Goal: Transaction & Acquisition: Purchase product/service

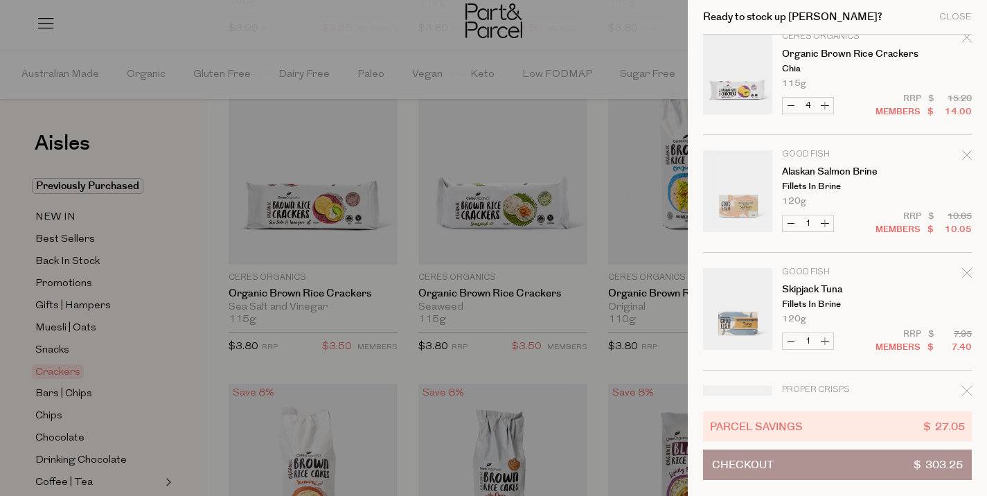
scroll to position [130, 0]
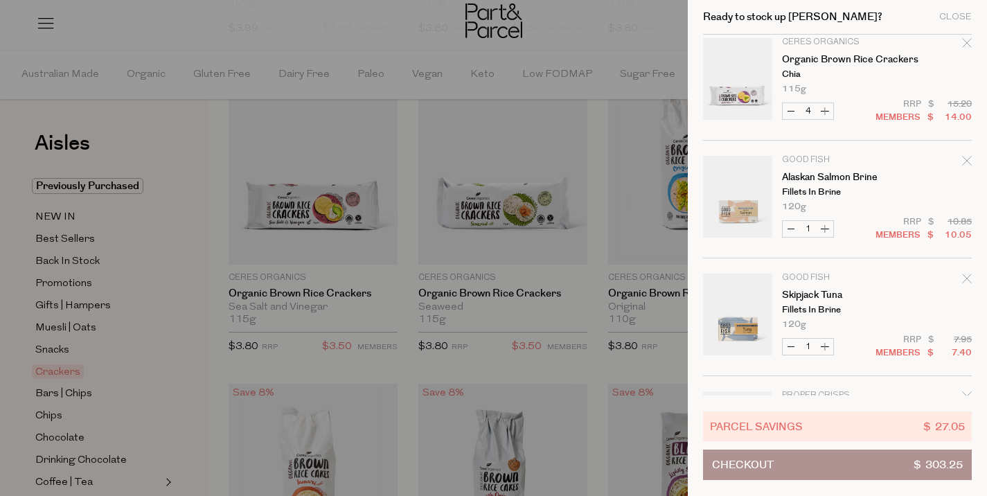
click at [826, 228] on button "Increase Alaskan Salmon Brine" at bounding box center [825, 229] width 17 height 16
type input "2"
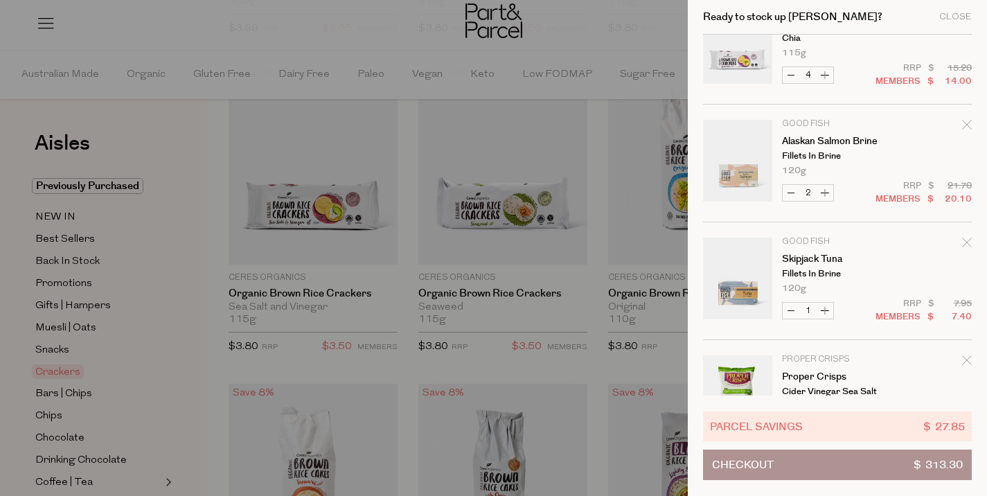
click at [794, 195] on button "Decrease Alaskan Salmon Brine" at bounding box center [791, 193] width 17 height 16
type input "1"
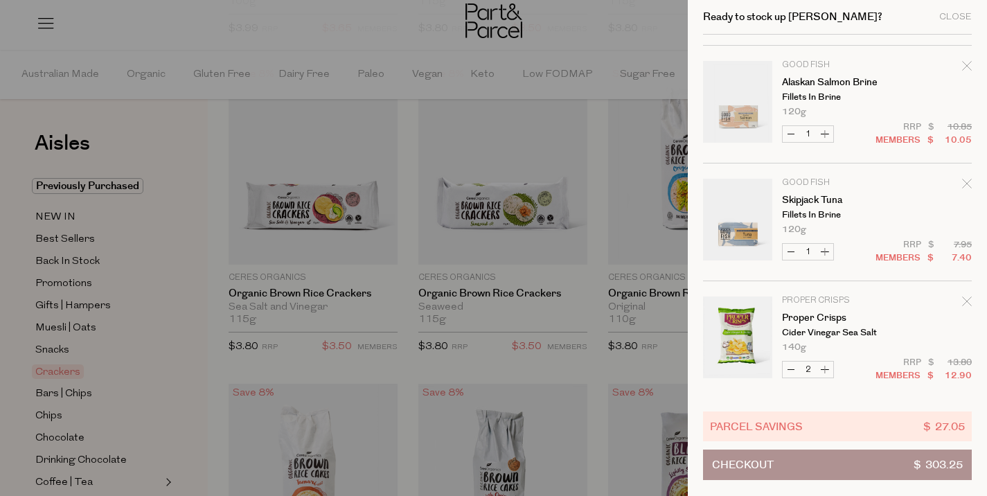
click at [822, 134] on button "Increase Alaskan Salmon Brine" at bounding box center [825, 134] width 17 height 16
type input "2"
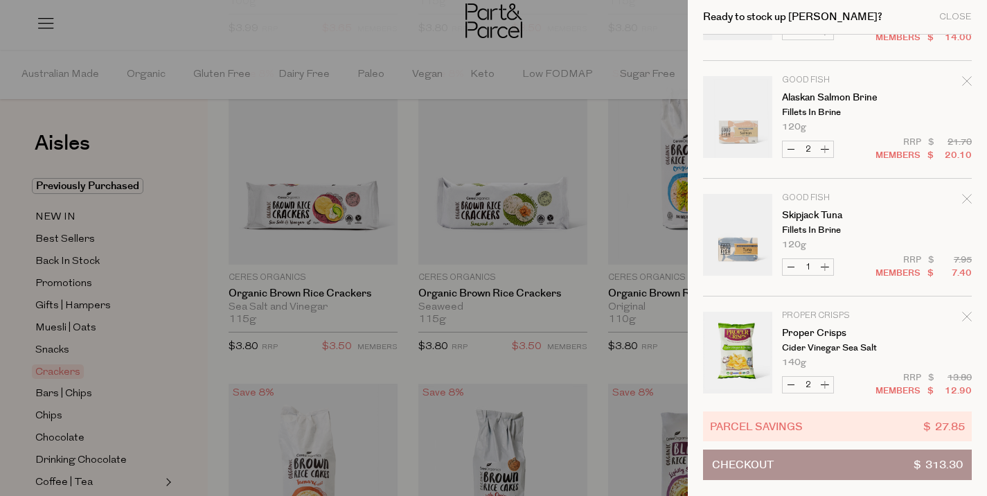
scroll to position [228, 0]
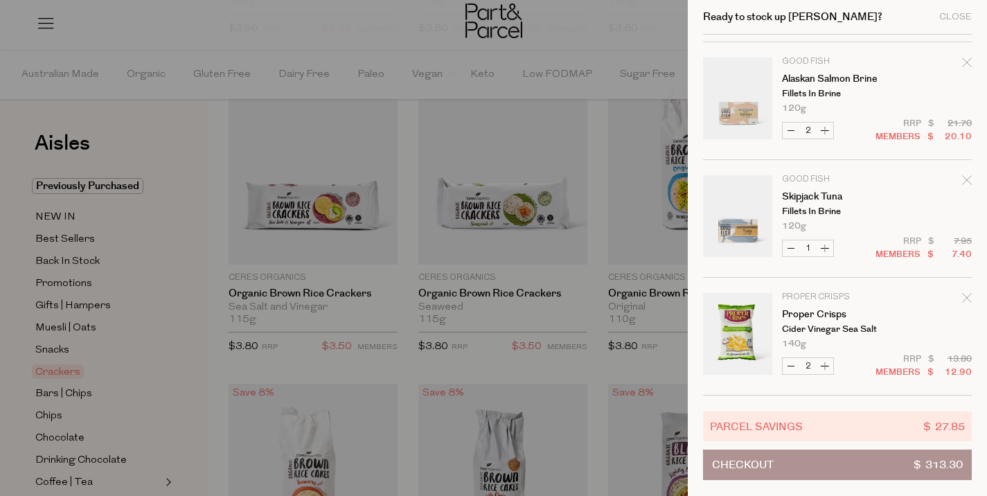
click at [825, 131] on button "Increase Alaskan Salmon Brine" at bounding box center [825, 131] width 17 height 16
type input "3"
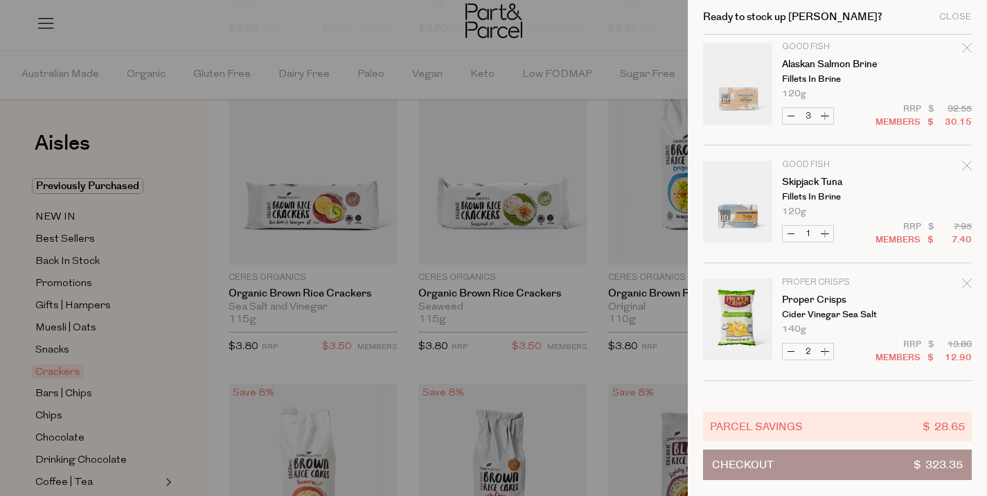
scroll to position [272, 0]
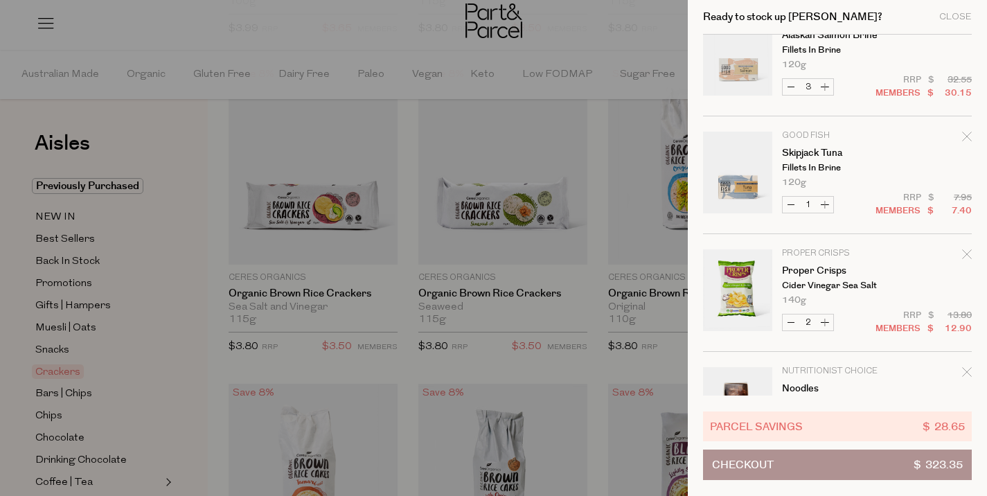
click at [823, 204] on button "Increase Skipjack Tuna" at bounding box center [825, 205] width 17 height 16
type input "2"
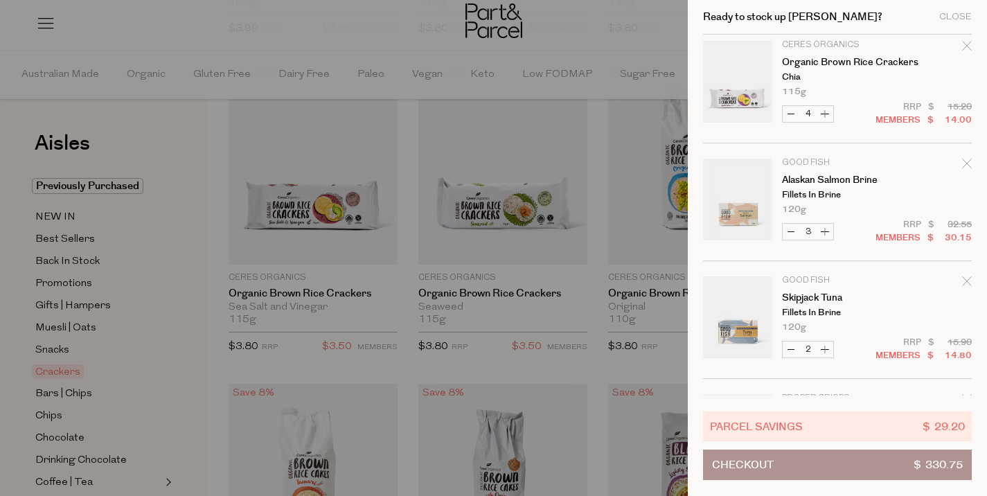
scroll to position [210, 0]
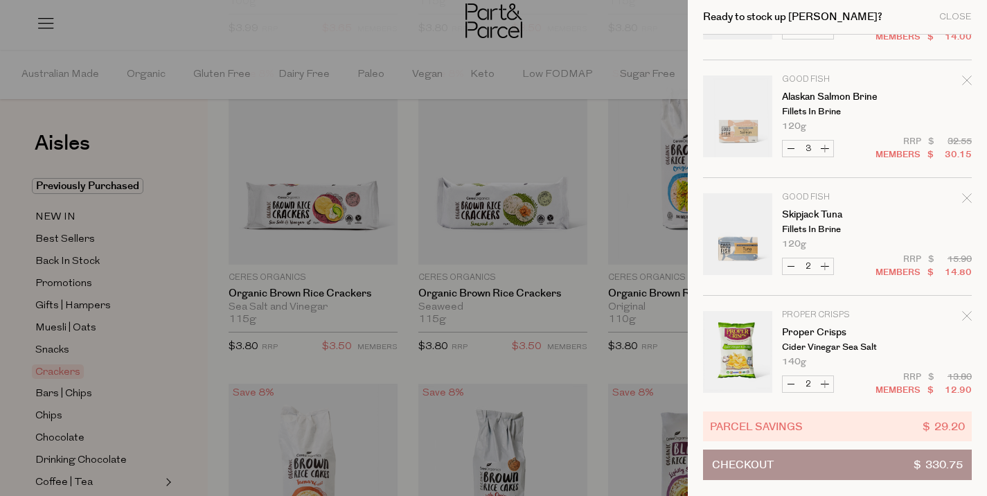
click at [826, 265] on button "Increase Skipjack Tuna" at bounding box center [825, 266] width 17 height 16
type input "3"
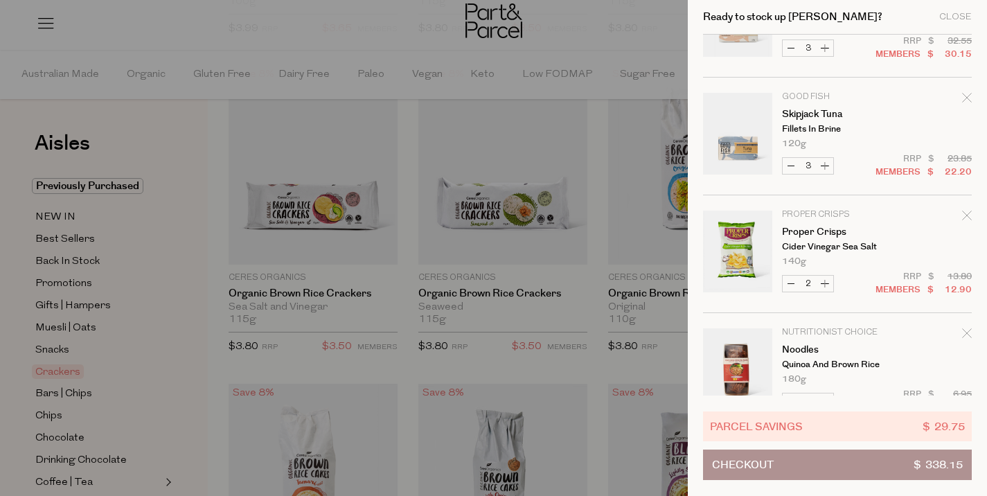
scroll to position [311, 0]
click at [824, 166] on button "Increase Skipjack Tuna" at bounding box center [825, 165] width 17 height 16
type input "4"
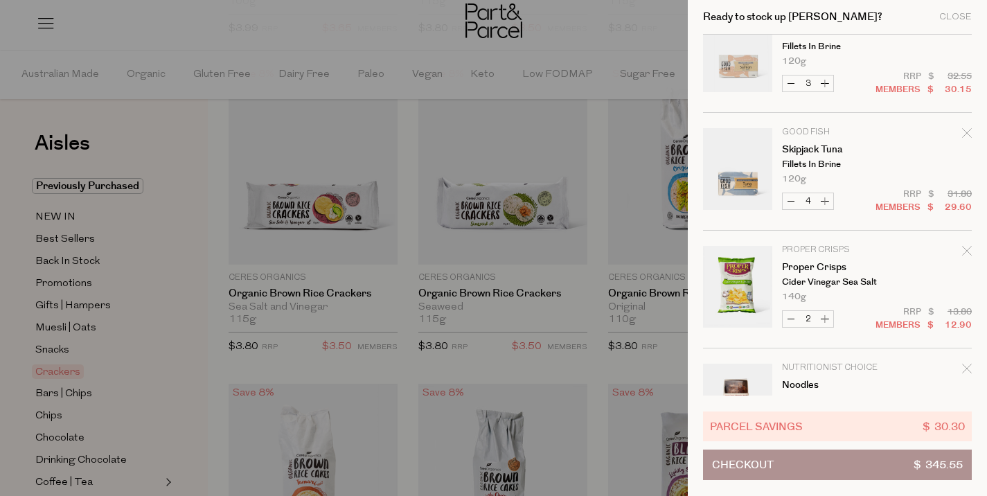
scroll to position [278, 0]
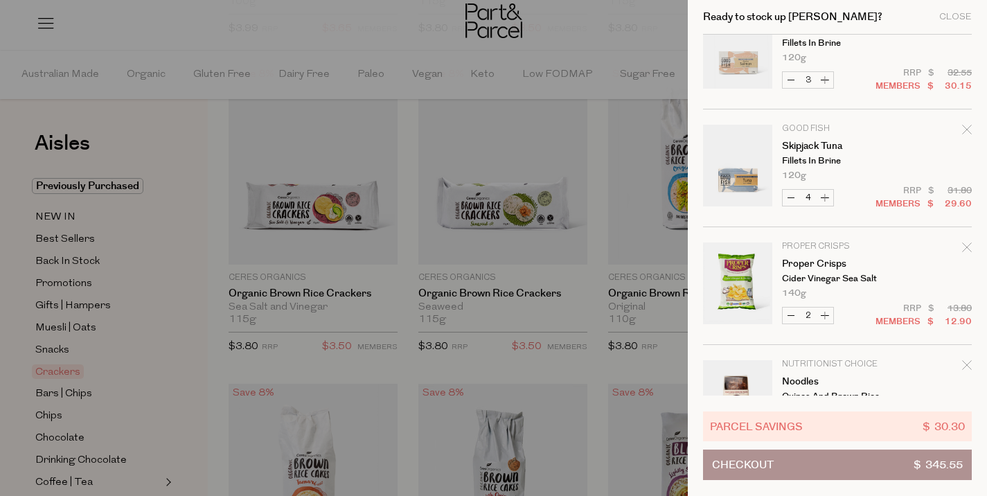
click at [823, 195] on button "Increase Skipjack Tuna" at bounding box center [825, 198] width 17 height 16
type input "5"
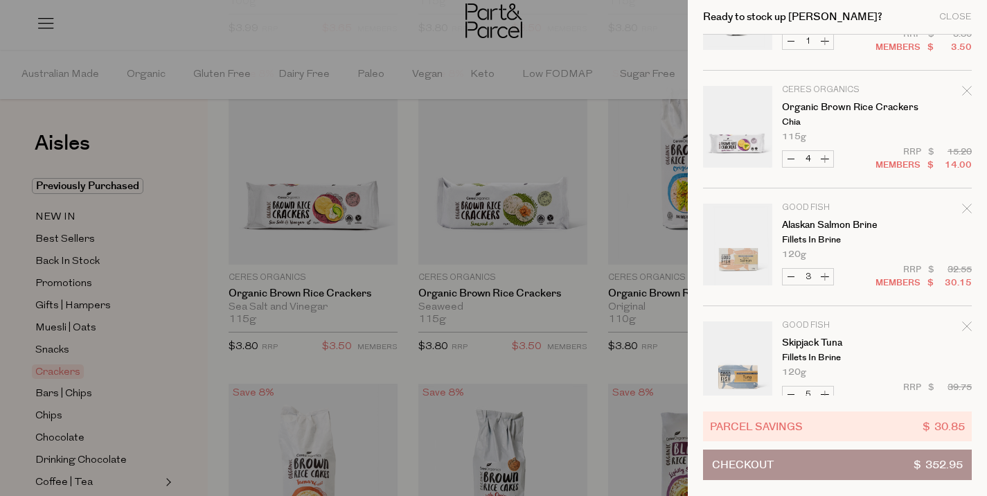
scroll to position [0, 0]
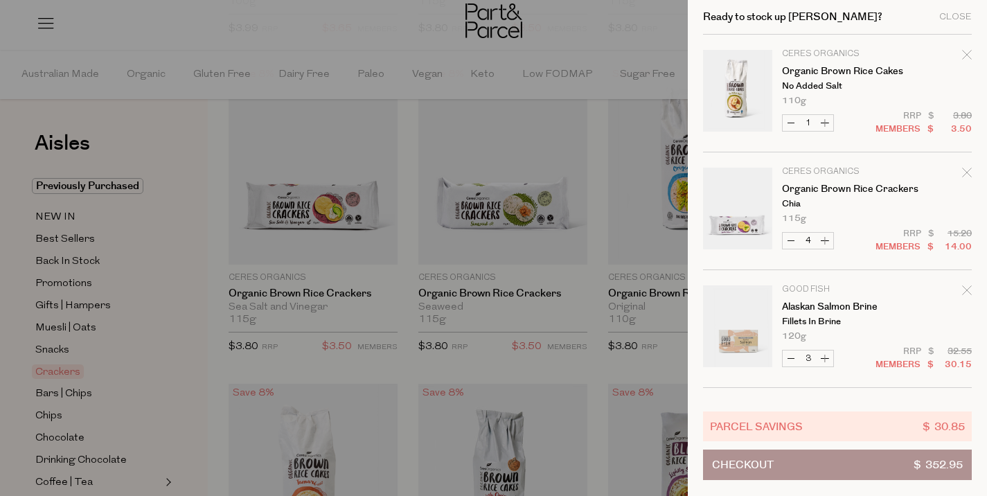
click at [174, 38] on div at bounding box center [493, 248] width 987 height 496
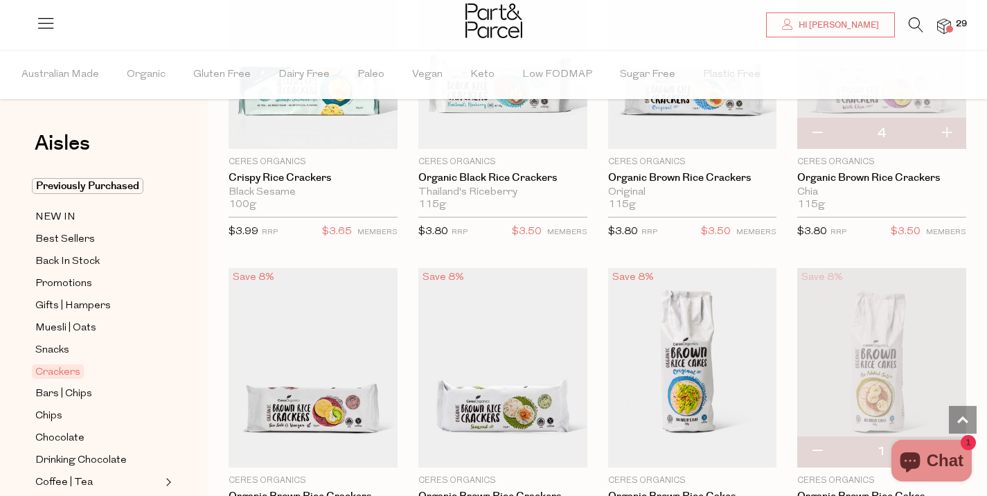
scroll to position [412, 0]
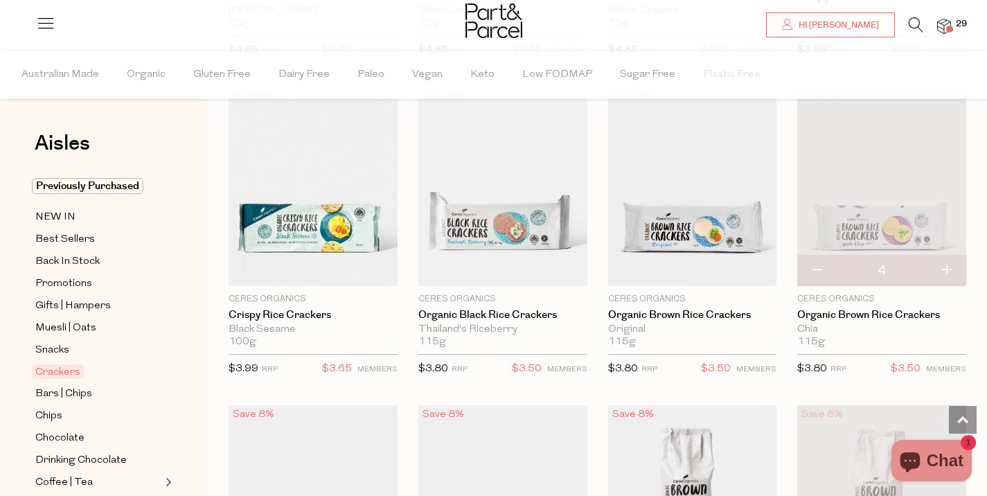
click at [919, 24] on icon at bounding box center [916, 24] width 15 height 15
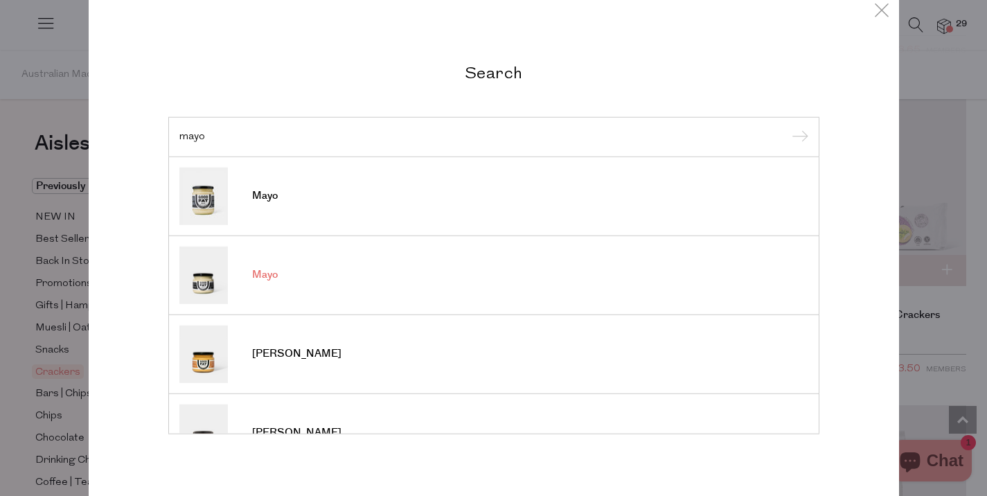
type input "mayo"
click at [266, 272] on span "Mayo" at bounding box center [265, 275] width 26 height 14
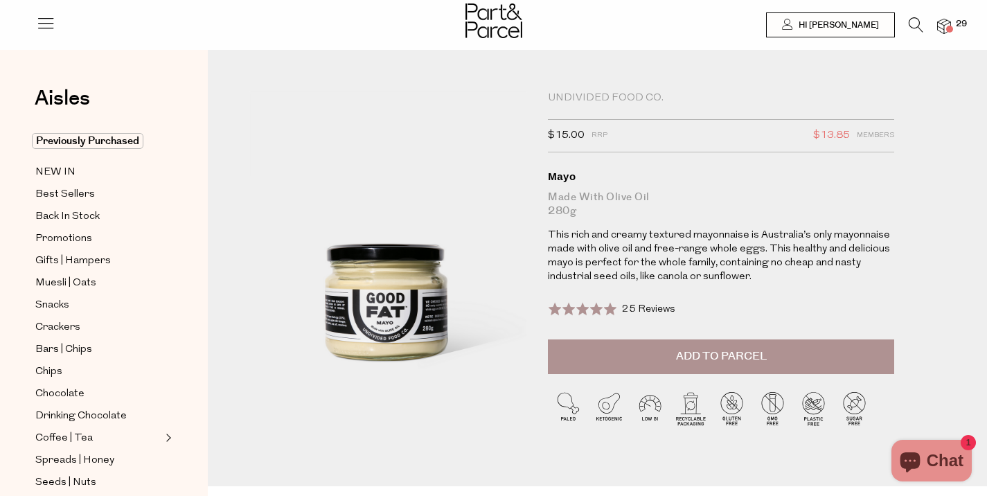
click at [761, 357] on span "Add to Parcel" at bounding box center [721, 356] width 91 height 16
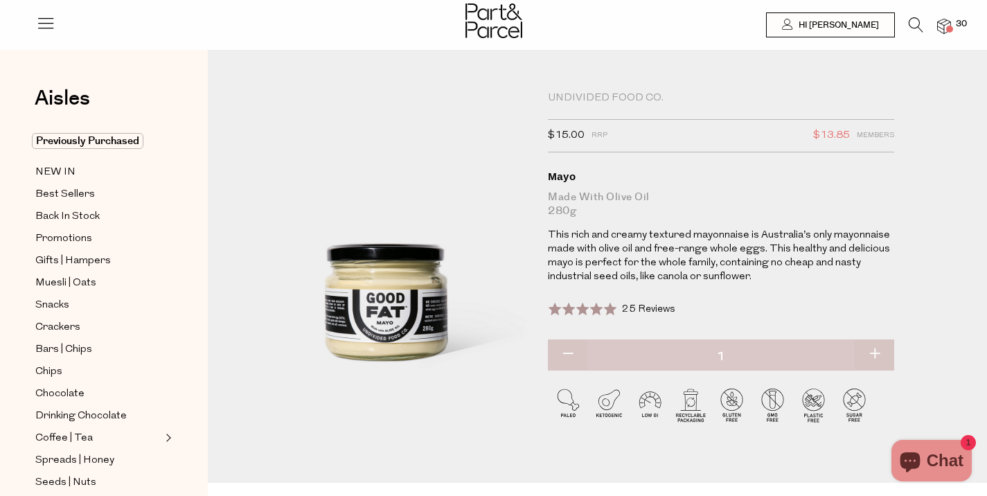
click at [948, 33] on img at bounding box center [944, 27] width 14 height 16
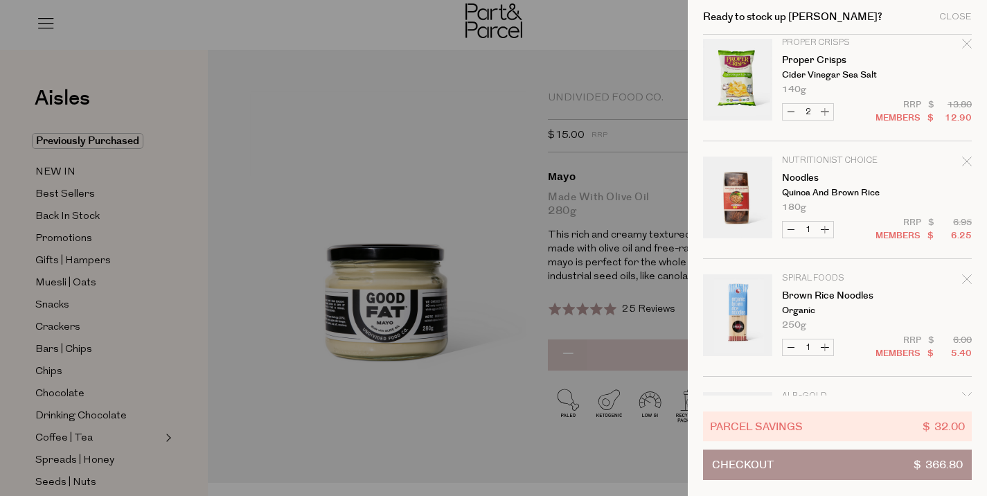
scroll to position [601, 0]
click at [964, 159] on icon "Remove Noodles" at bounding box center [966, 159] width 9 height 9
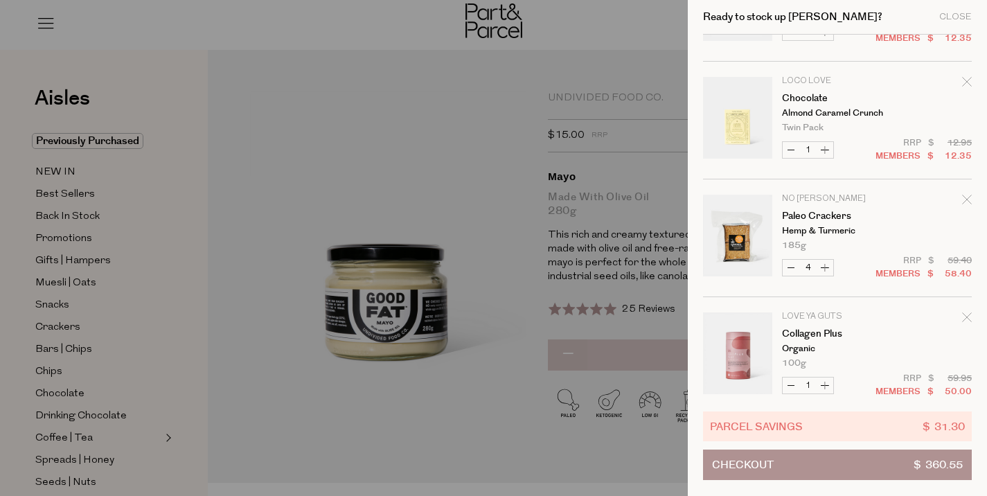
scroll to position [1405, 0]
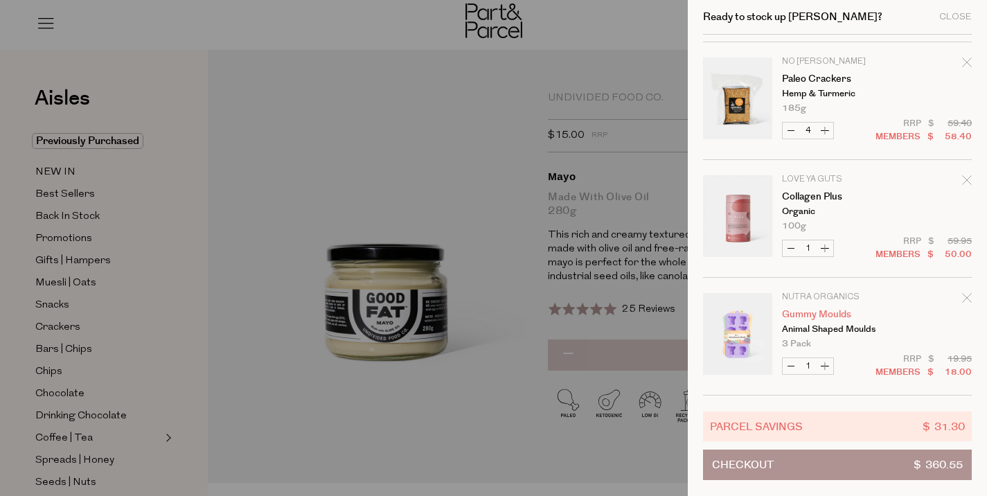
click at [811, 315] on link "Gummy Moulds" at bounding box center [835, 315] width 107 height 10
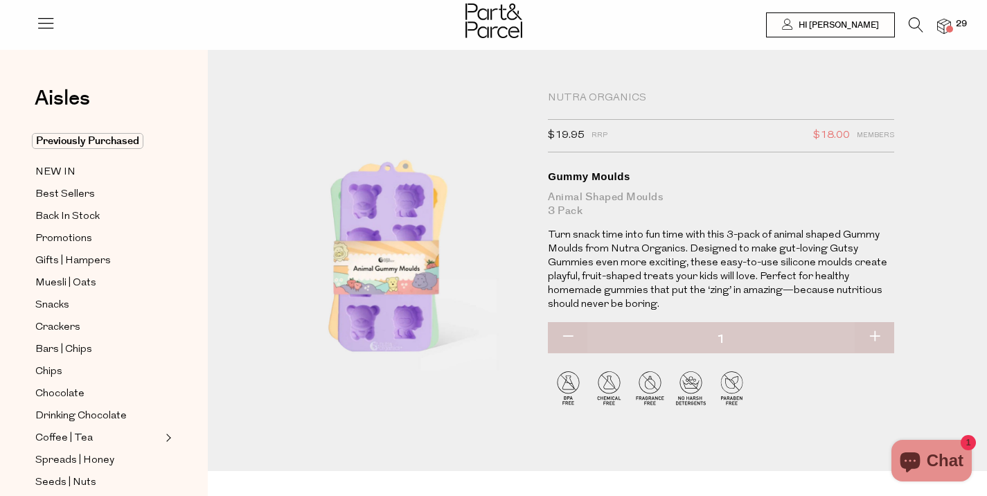
click at [945, 28] on img at bounding box center [944, 27] width 14 height 16
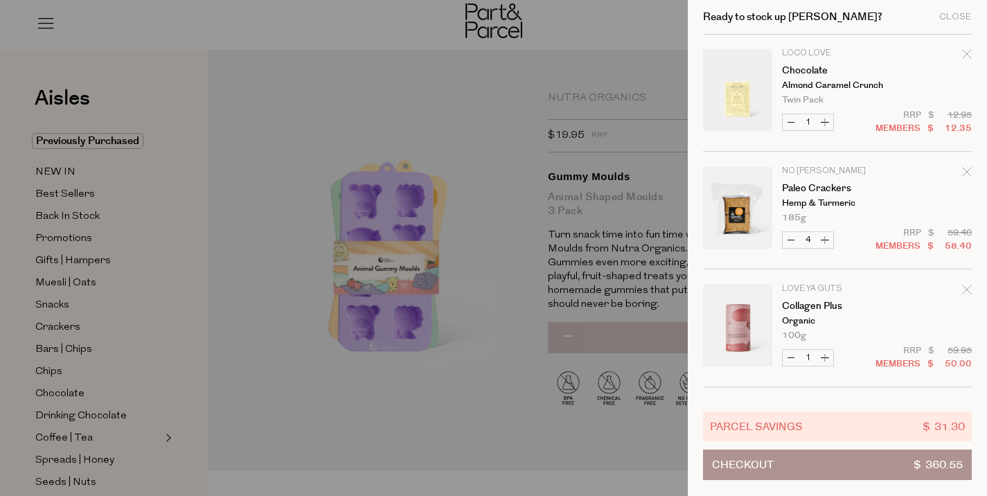
scroll to position [1405, 0]
